Goal: Navigation & Orientation: Find specific page/section

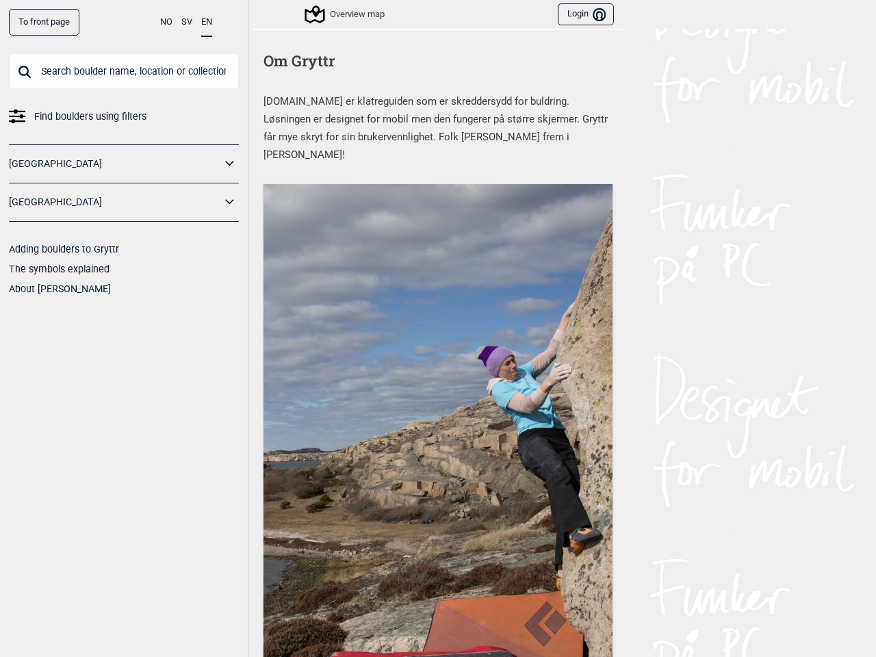
click at [438, 328] on img at bounding box center [437, 445] width 349 height 523
click at [166, 22] on button "NO" at bounding box center [166, 22] width 12 height 27
click at [187, 22] on button "SV" at bounding box center [186, 22] width 11 height 27
click at [207, 23] on button "EN" at bounding box center [206, 22] width 11 height 27
click at [230, 163] on icon at bounding box center [230, 164] width 18 height 20
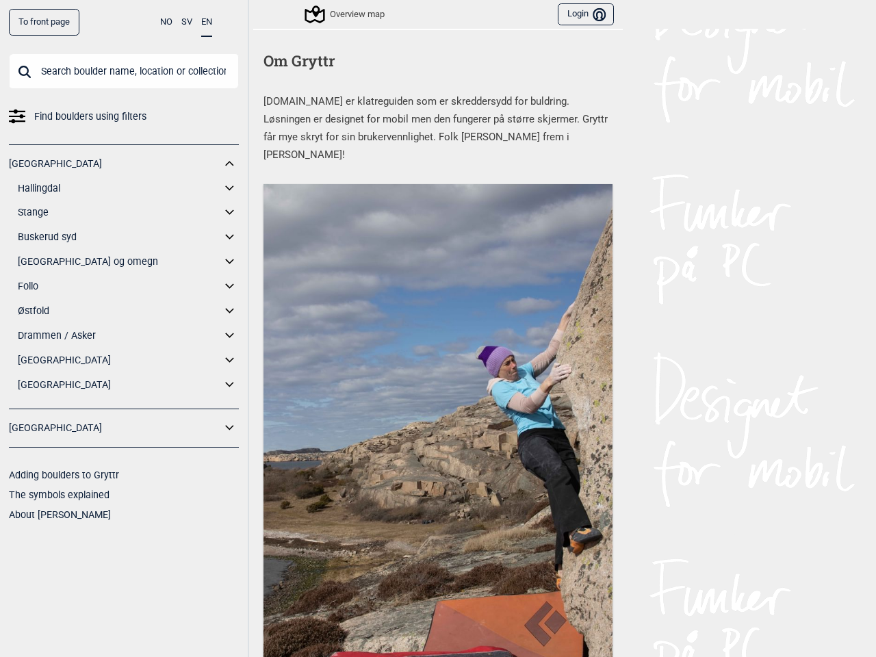
click at [230, 202] on div "[GEOGRAPHIC_DATA] Hallingdal Gol [PERSON_NAME] Kolomoen [GEOGRAPHIC_DATA] [GEOG…" at bounding box center [124, 276] width 230 height 265
click at [269, 14] on div "Overview map" at bounding box center [323, 14] width 122 height 23
click at [339, 14] on div "Overview map" at bounding box center [345, 14] width 78 height 16
click at [579, 14] on button "Login Bruker" at bounding box center [586, 14] width 56 height 23
